Goal: Information Seeking & Learning: Find specific fact

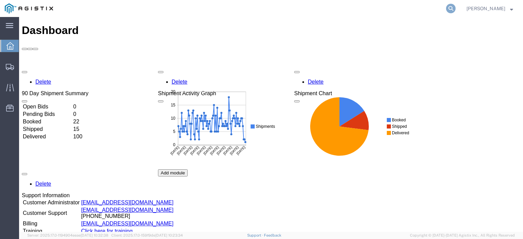
click at [455, 11] on icon at bounding box center [451, 9] width 10 height 10
paste input "56542297"
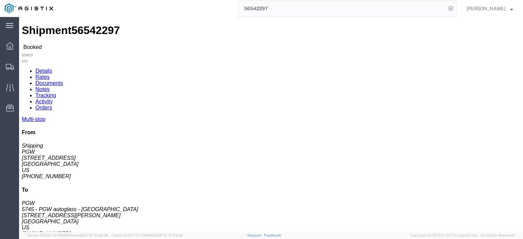
click span "56542297"
copy span "56542297"
drag, startPoint x: 63, startPoint y: 81, endPoint x: 7, endPoint y: 82, distance: 56.2
click address "PGW (Shipping) 5407 [STREET_ADDRESS] [PHONE_NUMBER] [EMAIL_ADDRESS][DOMAIN_NAME]"
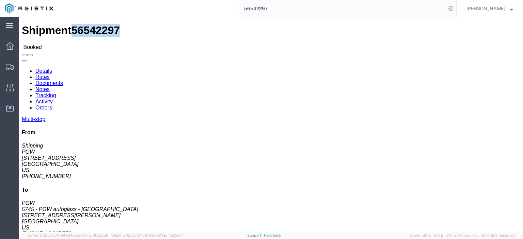
copy address "[STREET_ADDRESS]"
drag, startPoint x: 126, startPoint y: 81, endPoint x: 97, endPoint y: 82, distance: 29.0
click div "Ship To 5745 - PGW autoglass - [GEOGRAPHIC_DATA] (PGW) 5745 [STREET_ADDRESS][PE…"
copy address "[STREET_ADDRESS][PERSON_NAME]"
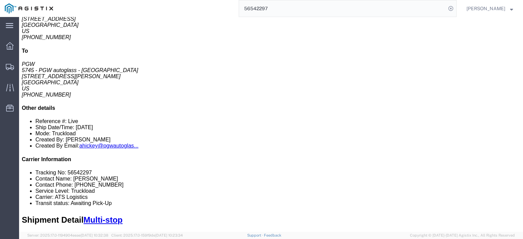
scroll to position [123, 0]
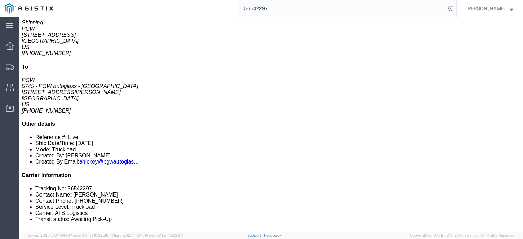
drag, startPoint x: 120, startPoint y: 78, endPoint x: 76, endPoint y: 78, distance: 44.6
click td "PGW [STREET_ADDRESS]"
copy div "[STREET_ADDRESS]"
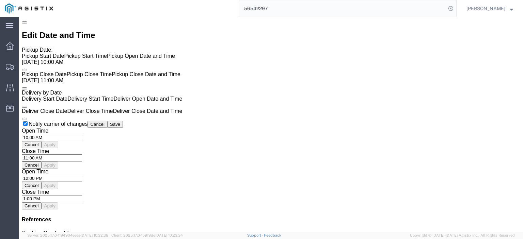
scroll to position [430, 0]
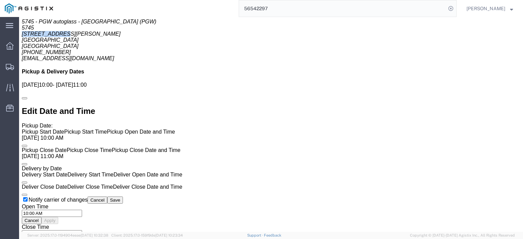
click link "Rates"
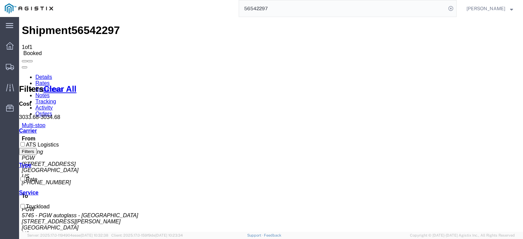
drag, startPoint x: 296, startPoint y: 12, endPoint x: 189, endPoint y: 7, distance: 107.3
click at [190, 7] on div "56542297" at bounding box center [257, 8] width 399 height 17
paste input "1647"
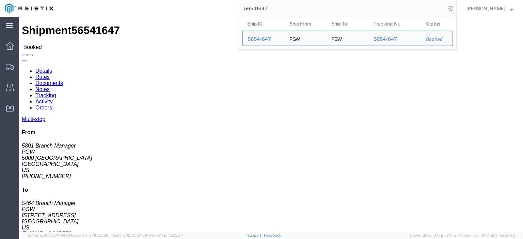
drag, startPoint x: 33, startPoint y: 76, endPoint x: 4, endPoint y: 79, distance: 28.8
click div "Ship From PGW (5801 Branch Manager) [STREET_ADDRESS] [PHONE_NUMBER] [EMAIL_ADDR…"
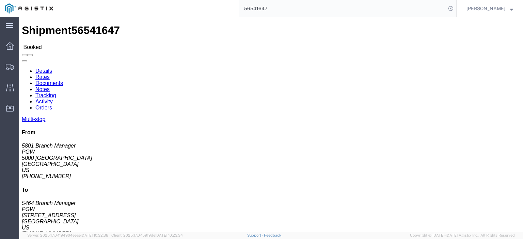
copy address "5000 [GEOGRAPHIC_DATA]"
drag, startPoint x: 104, startPoint y: 84, endPoint x: 104, endPoint y: 79, distance: 5.1
click div "Ship To PGW (5464 Branch Manager) 5464 [STREET_ADDRESS] [PHONE_NUMBER] [EMAIL_A…"
copy address "[STREET_ADDRESS]"
drag, startPoint x: 110, startPoint y: 72, endPoint x: 96, endPoint y: 66, distance: 15.6
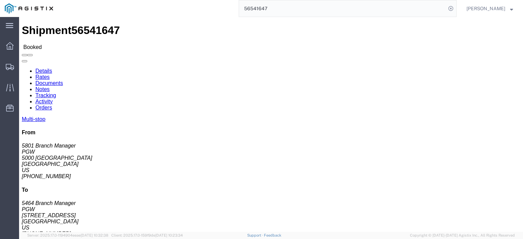
click div "Ship To PGW (5464 Branch Manager) 5464 [STREET_ADDRESS] [PHONE_NUMBER] [EMAIL_A…"
copy address "PGW (5464 Branch Manager) 5464"
drag, startPoint x: 136, startPoint y: 94, endPoint x: 94, endPoint y: 97, distance: 42.3
click div "Ship To PGW (5464 Branch Manager) 5464 [STREET_ADDRESS] [PHONE_NUMBER] [EMAIL_A…"
copy address "[GEOGRAPHIC_DATA]"
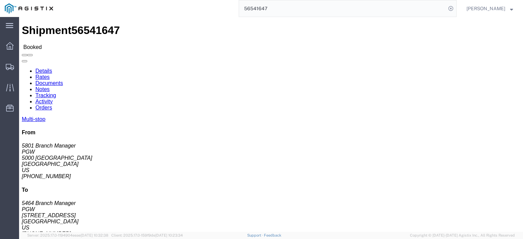
drag, startPoint x: 166, startPoint y: 113, endPoint x: 94, endPoint y: 115, distance: 72.2
click div "Ship To PGW (5464 Branch Manager) 5464 [STREET_ADDRESS] [PHONE_NUMBER] [EMAIL_A…"
copy address "[EMAIL_ADDRESS][DOMAIN_NAME]"
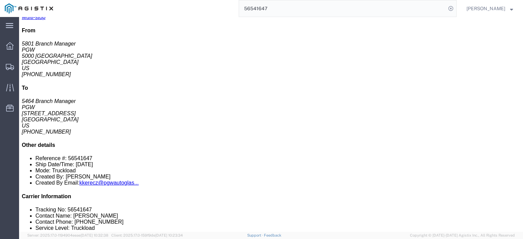
drag, startPoint x: 100, startPoint y: 107, endPoint x: 75, endPoint y: 107, distance: 25.2
click td "PGW [STREET_ADDRESS][US_STATE]"
copy div "[STREET_ADDRESS]"
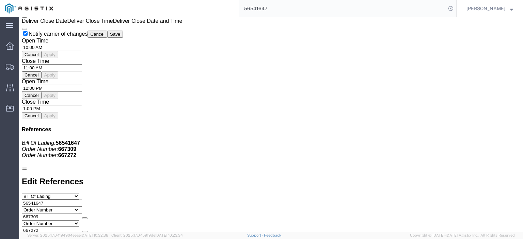
scroll to position [511, 0]
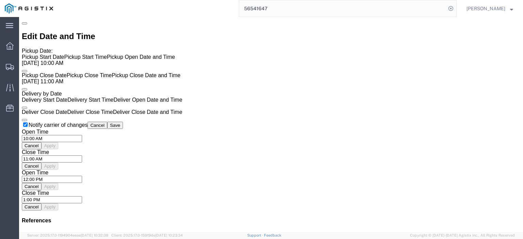
click link "Rates"
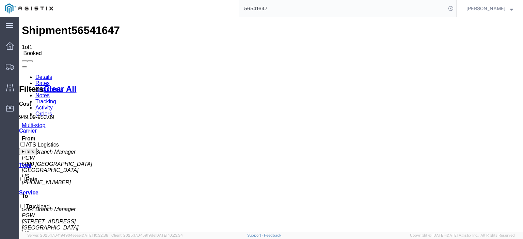
click at [50, 93] on link "Notes" at bounding box center [42, 96] width 14 height 6
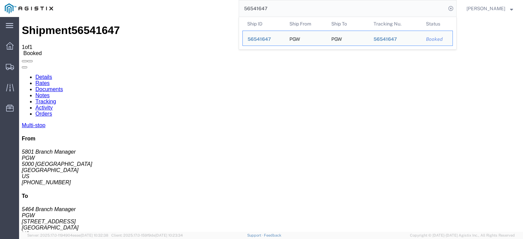
drag, startPoint x: 294, startPoint y: 10, endPoint x: 229, endPoint y: 1, distance: 65.3
click at [235, 2] on div "56541647 Ship ID Ship From Ship To Tracking Nu. Status Ship ID 56541647 Ship Fr…" at bounding box center [257, 8] width 399 height 17
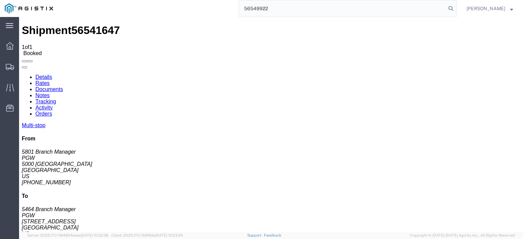
type input "56549922"
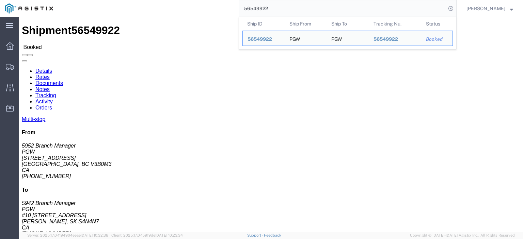
drag, startPoint x: 30, startPoint y: 86, endPoint x: 4, endPoint y: 79, distance: 27.2
click div "Ship From PGW (5952 Branch Manager) [STREET_ADDRESS] 604-941-8910 ext. 22 [EMAI…"
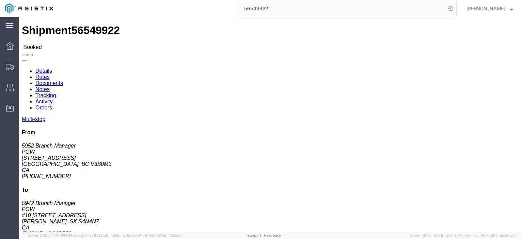
drag, startPoint x: 19, startPoint y: 74, endPoint x: 3, endPoint y: 67, distance: 17.3
click div "Ship From PGW (5952 Branch Manager) [STREET_ADDRESS] 604-941-8910 ext. 22 [EMAI…"
drag, startPoint x: 68, startPoint y: 94, endPoint x: 26, endPoint y: 110, distance: 45.0
click html "Shipment 56549922 Booked Details Rates Documents Notes Tracking Activity Orders…"
drag, startPoint x: 155, startPoint y: 80, endPoint x: 98, endPoint y: 81, distance: 56.8
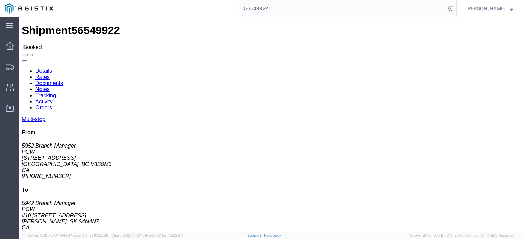
click div "Ship To PGW (5942 Branch Manager) 5942 #10 [STREET_ADDRESS][PERSON_NAME] [PHONE…"
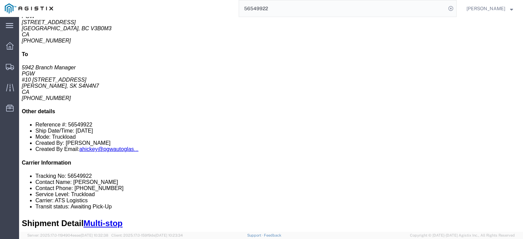
scroll to position [136, 0]
drag, startPoint x: 120, startPoint y: 71, endPoint x: 70, endPoint y: 69, distance: 49.7
click td "PGW 20-[STREET_ADDRESS]"
drag, startPoint x: 84, startPoint y: 64, endPoint x: 71, endPoint y: 67, distance: 13.2
click td "PGW 20-[STREET_ADDRESS]"
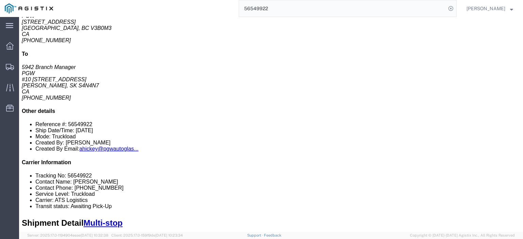
drag, startPoint x: 171, startPoint y: 71, endPoint x: 124, endPoint y: 74, distance: 46.4
click div "20-[STREET_ADDRESS][PERSON_NAME]"
drag, startPoint x: 308, startPoint y: 70, endPoint x: 243, endPoint y: 75, distance: 65.8
click div "Email: [EMAIL_ADDRESS][DOMAIN_NAME]"
drag, startPoint x: 284, startPoint y: 66, endPoint x: 253, endPoint y: 67, distance: 30.7
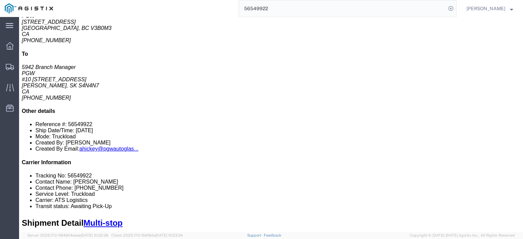
click div "Phone Nu.: [PHONE_NUMBER]"
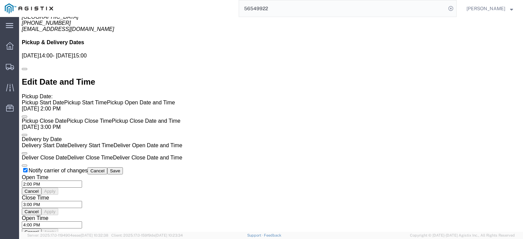
scroll to position [477, 0]
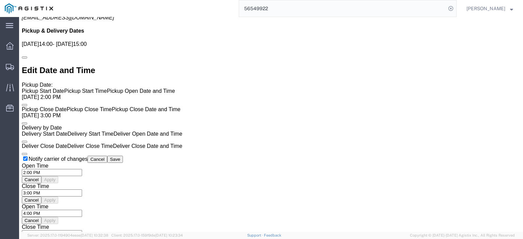
click link "Rates"
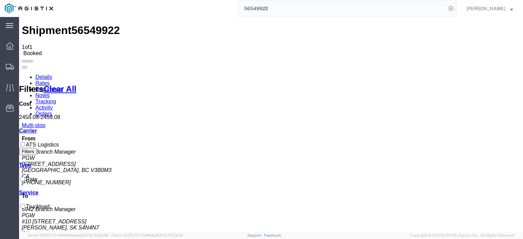
click at [50, 93] on link "Notes" at bounding box center [42, 96] width 14 height 6
